Goal: Check status

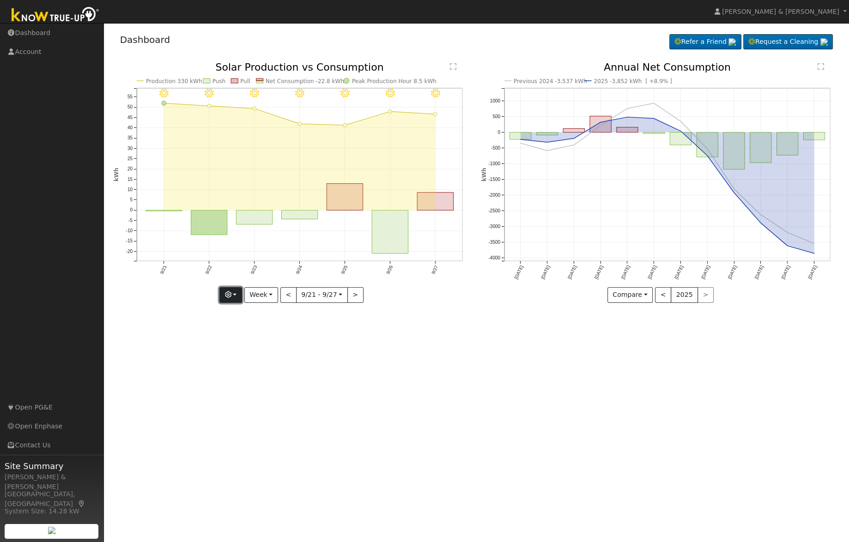
click at [237, 297] on button "button" at bounding box center [230, 295] width 23 height 16
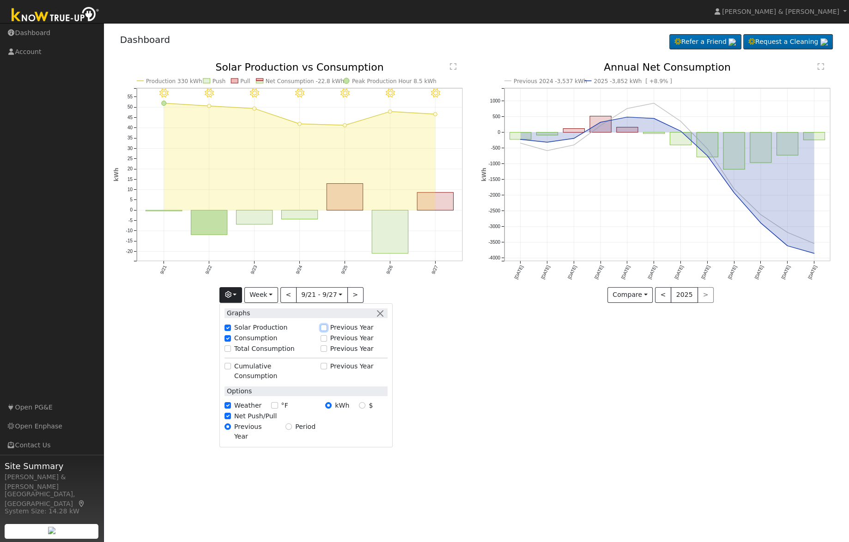
click at [327, 326] on input "Previous Year" at bounding box center [324, 328] width 6 height 6
checkbox input "true"
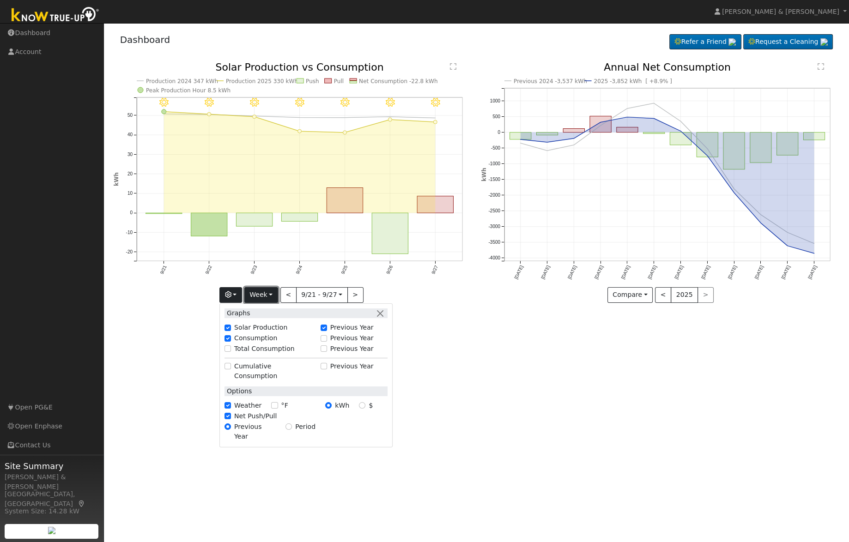
click at [267, 296] on button "Week" at bounding box center [261, 295] width 34 height 16
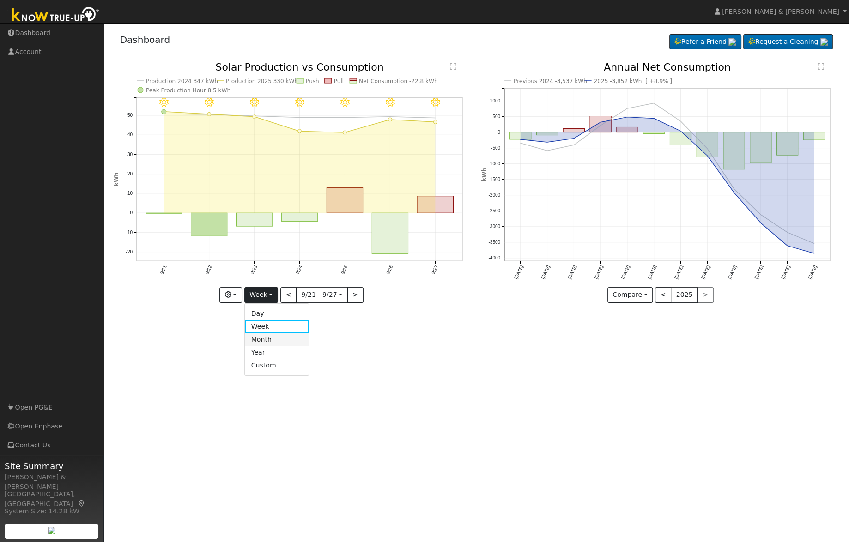
click at [271, 342] on link "Month" at bounding box center [277, 339] width 64 height 13
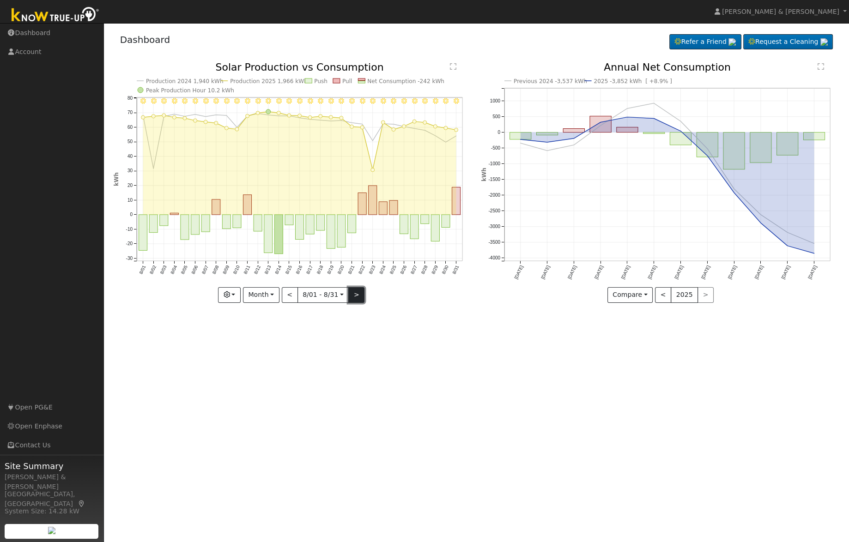
click at [356, 294] on button ">" at bounding box center [356, 295] width 16 height 16
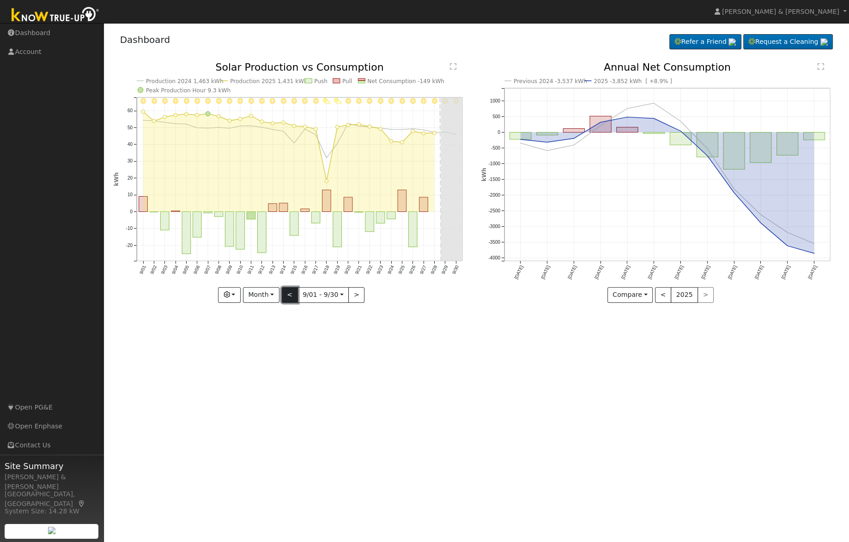
click at [285, 293] on button "<" at bounding box center [290, 295] width 16 height 16
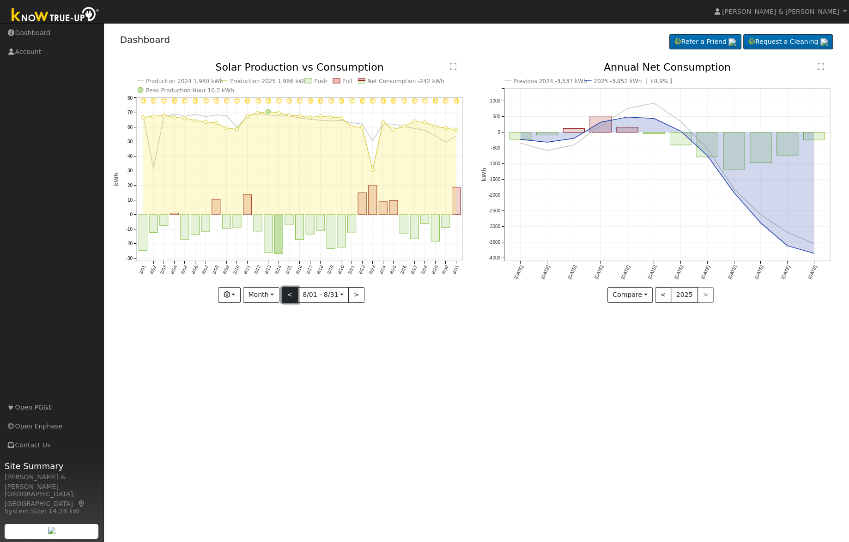
click at [289, 293] on button "<" at bounding box center [290, 295] width 16 height 16
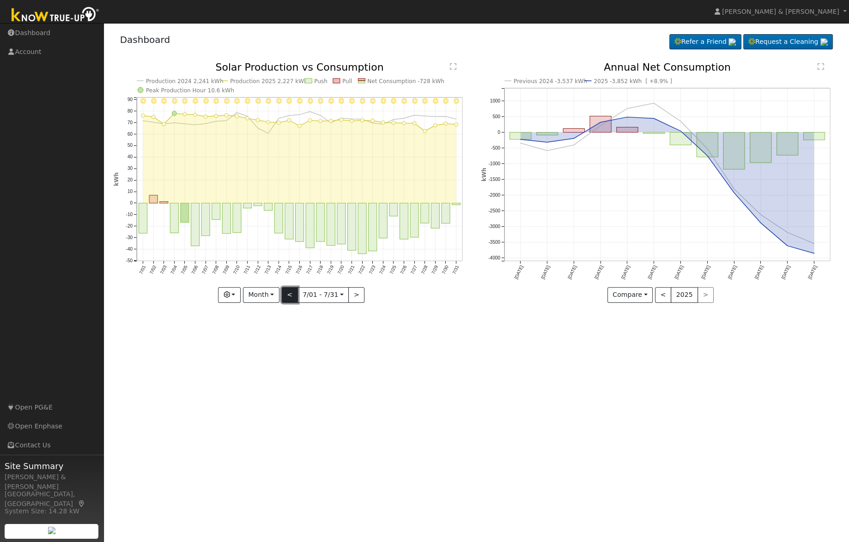
click at [289, 293] on button "<" at bounding box center [290, 295] width 16 height 16
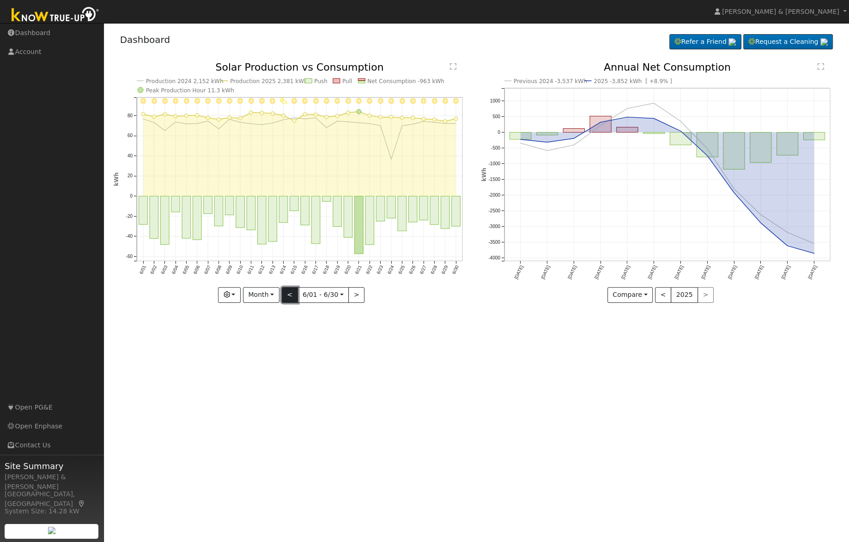
click at [289, 293] on button "<" at bounding box center [290, 295] width 16 height 16
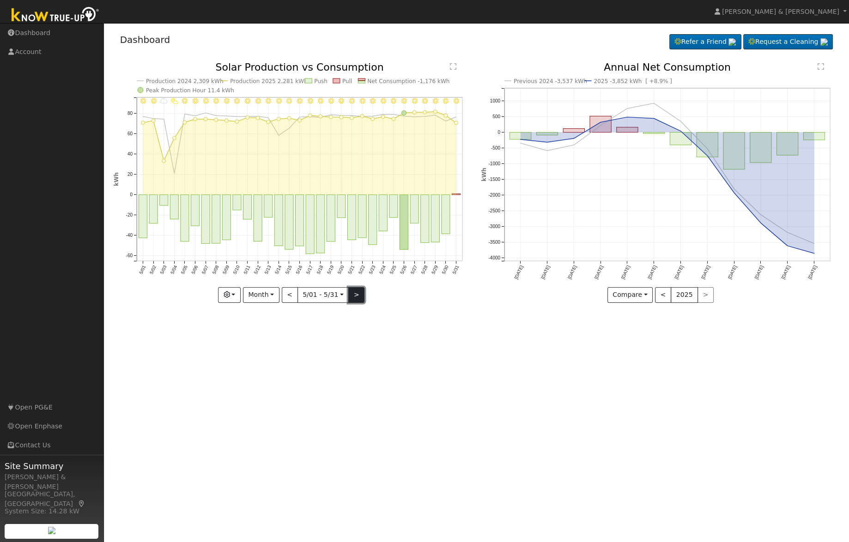
click at [353, 297] on button ">" at bounding box center [356, 295] width 16 height 16
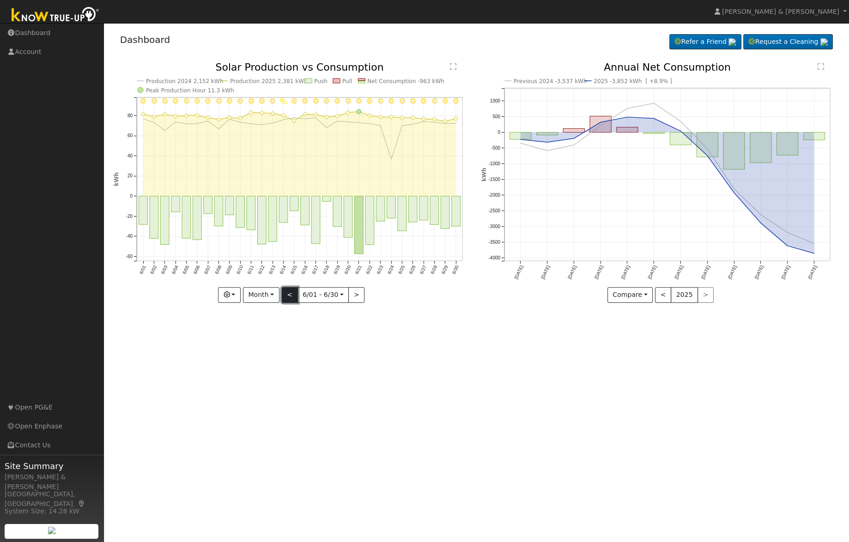
click at [290, 294] on button "<" at bounding box center [290, 295] width 16 height 16
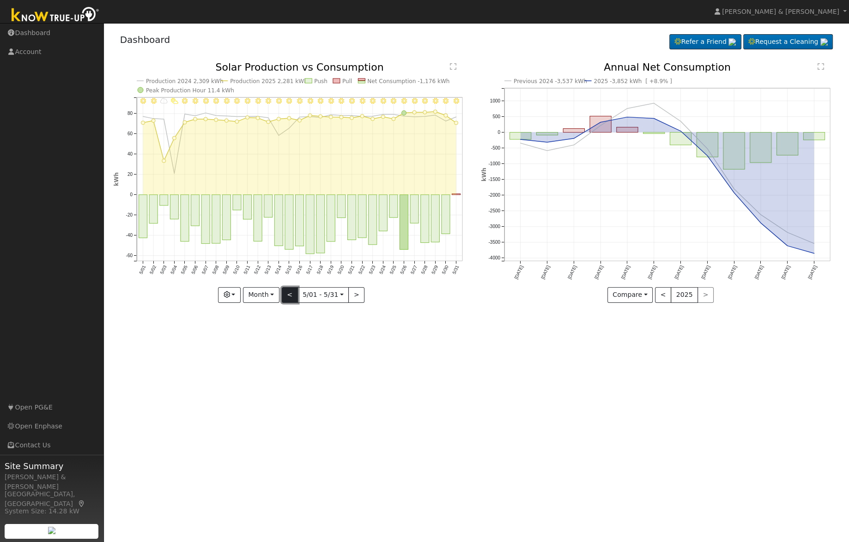
click at [290, 294] on button "<" at bounding box center [290, 295] width 16 height 16
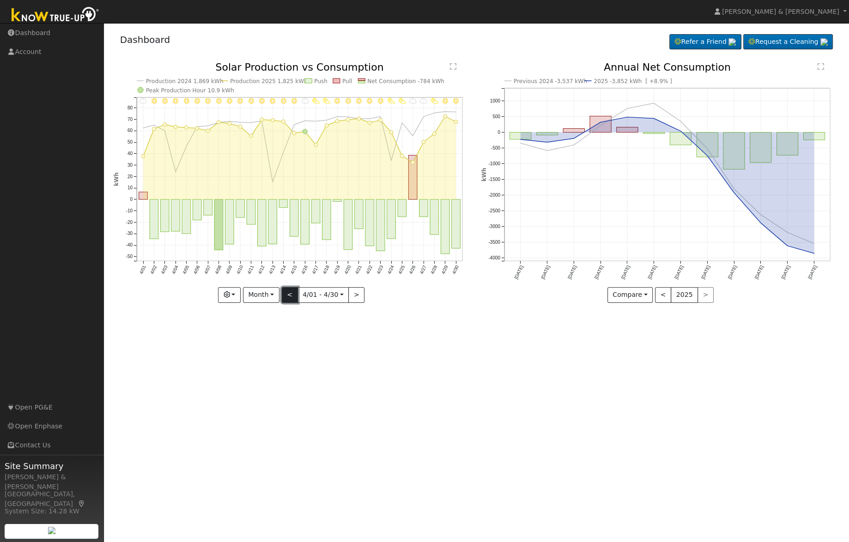
click at [290, 294] on button "<" at bounding box center [290, 295] width 16 height 16
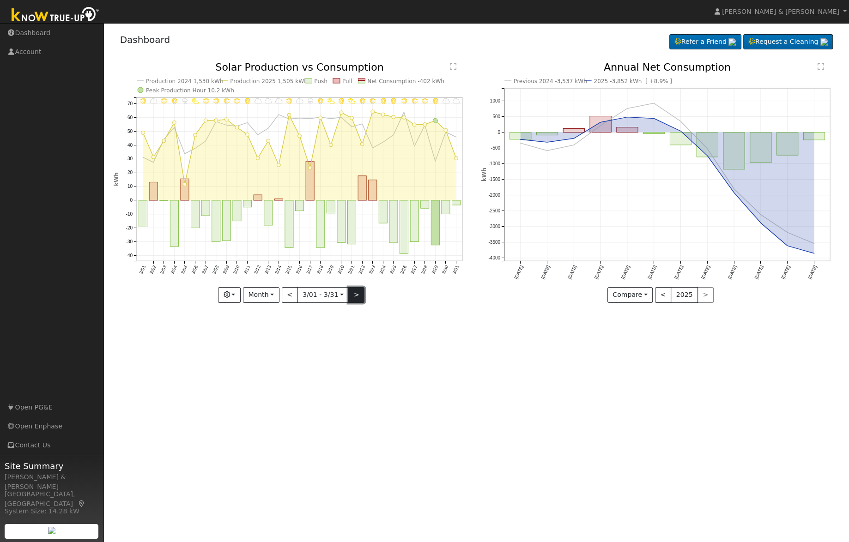
click at [355, 297] on button ">" at bounding box center [356, 295] width 16 height 16
click at [0, 0] on div at bounding box center [0, 0] width 0 height 0
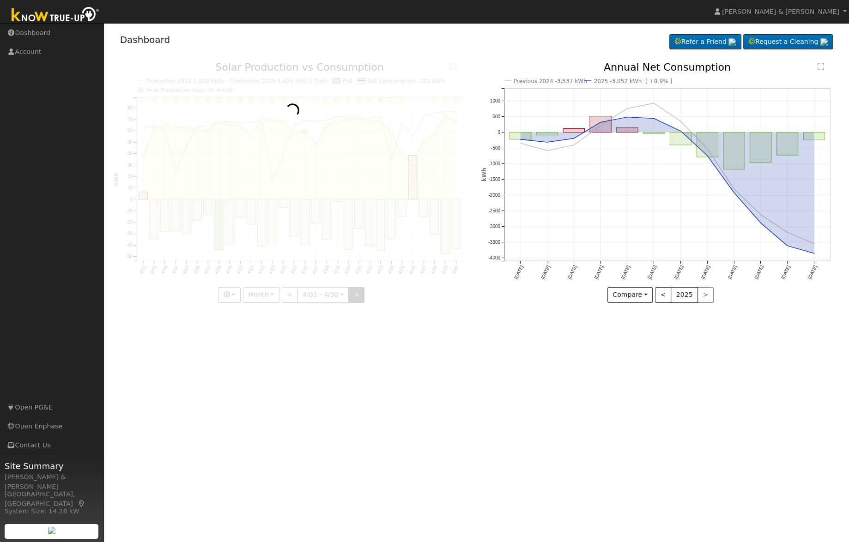
click at [355, 297] on div at bounding box center [293, 182] width 358 height 241
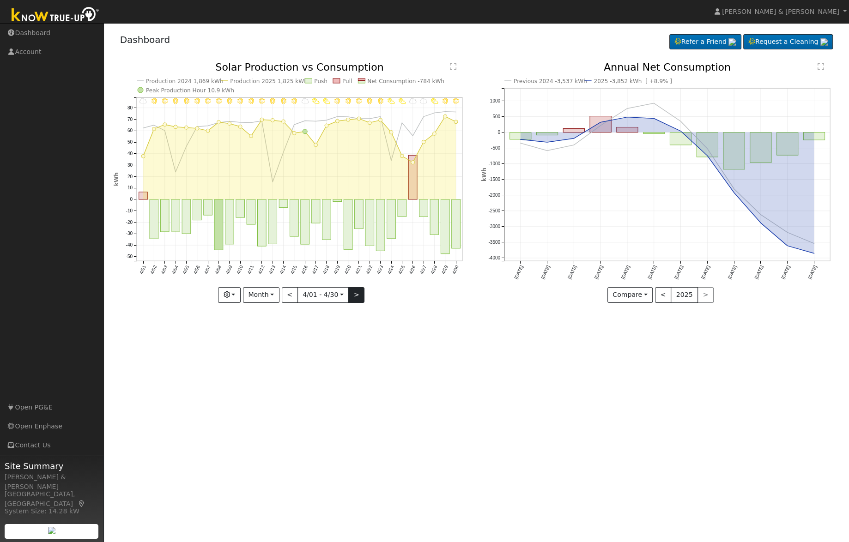
click at [355, 297] on div "4/30 - MostlyClear 4/29 - Clear 4/28 - PartlyCloudy 4/27 - MostlyCloudy 4/26 - …" at bounding box center [293, 182] width 358 height 241
click at [355, 297] on button ">" at bounding box center [356, 295] width 16 height 16
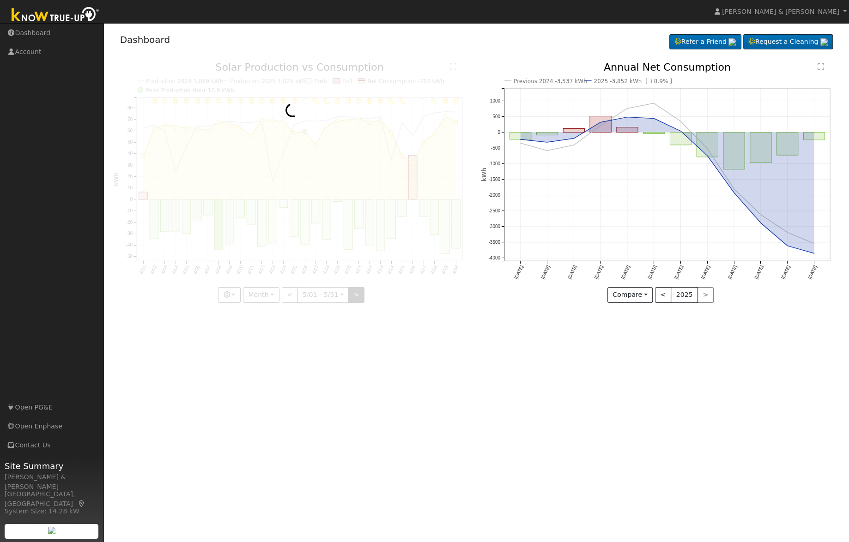
click at [355, 297] on div at bounding box center [293, 182] width 358 height 241
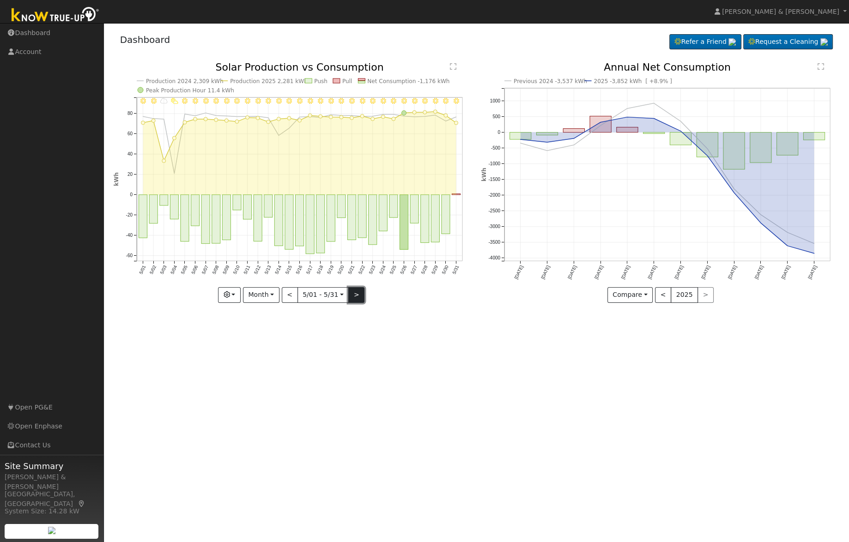
click at [355, 297] on button ">" at bounding box center [356, 295] width 16 height 16
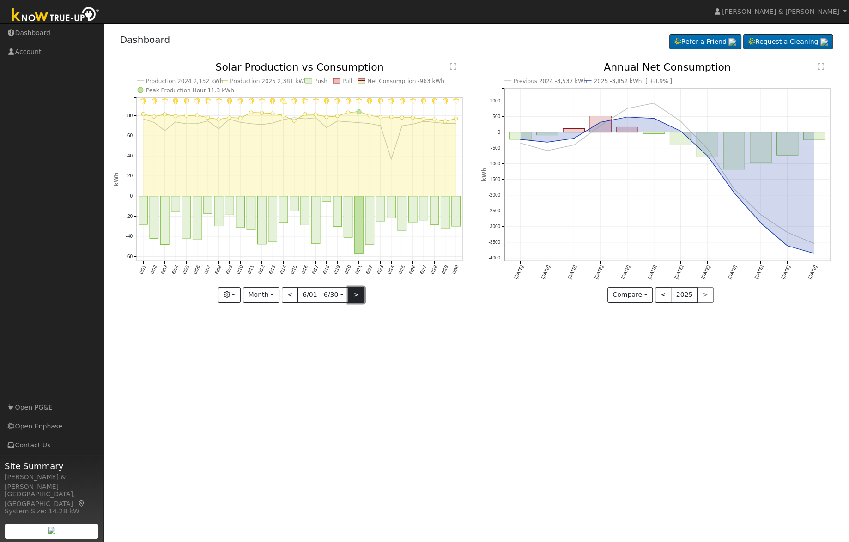
click at [355, 297] on button ">" at bounding box center [356, 295] width 16 height 16
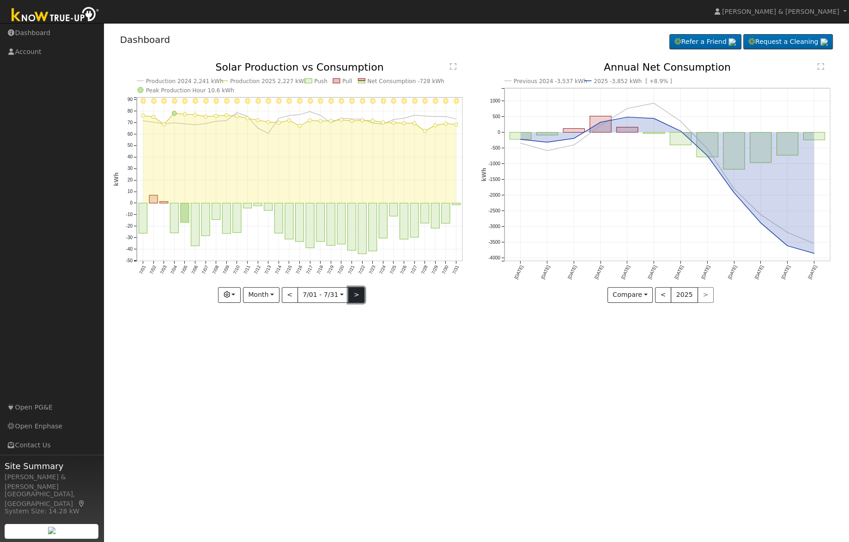
click at [355, 297] on button ">" at bounding box center [356, 295] width 16 height 16
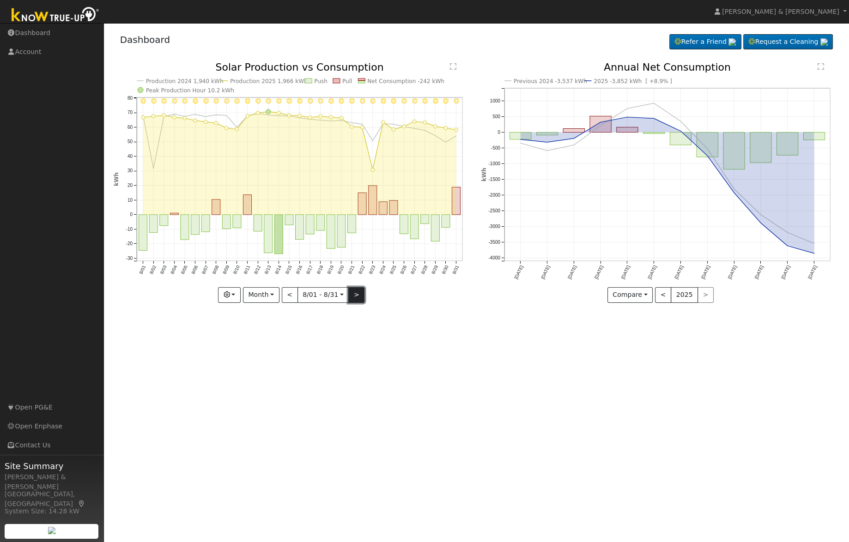
click at [355, 297] on button ">" at bounding box center [356, 295] width 16 height 16
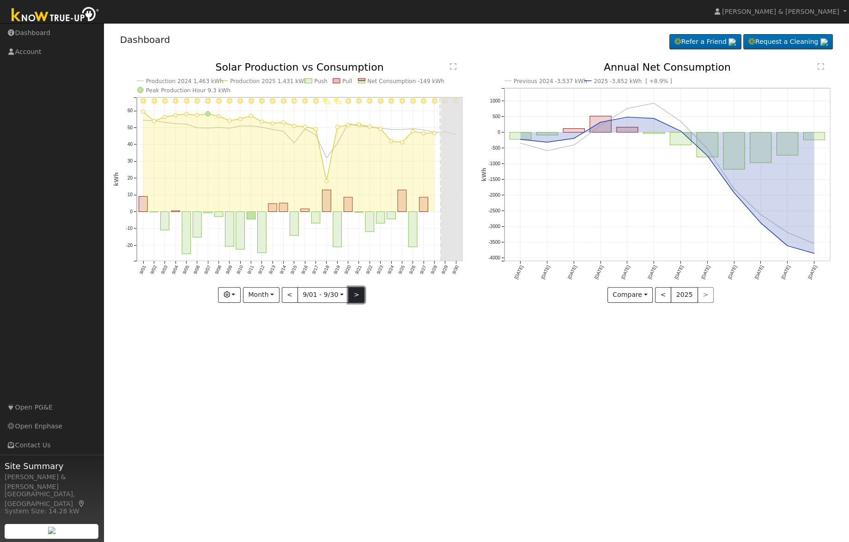
click at [351, 292] on button ">" at bounding box center [356, 295] width 16 height 16
type input "[DATE]"
